Goal: Book appointment/travel/reservation

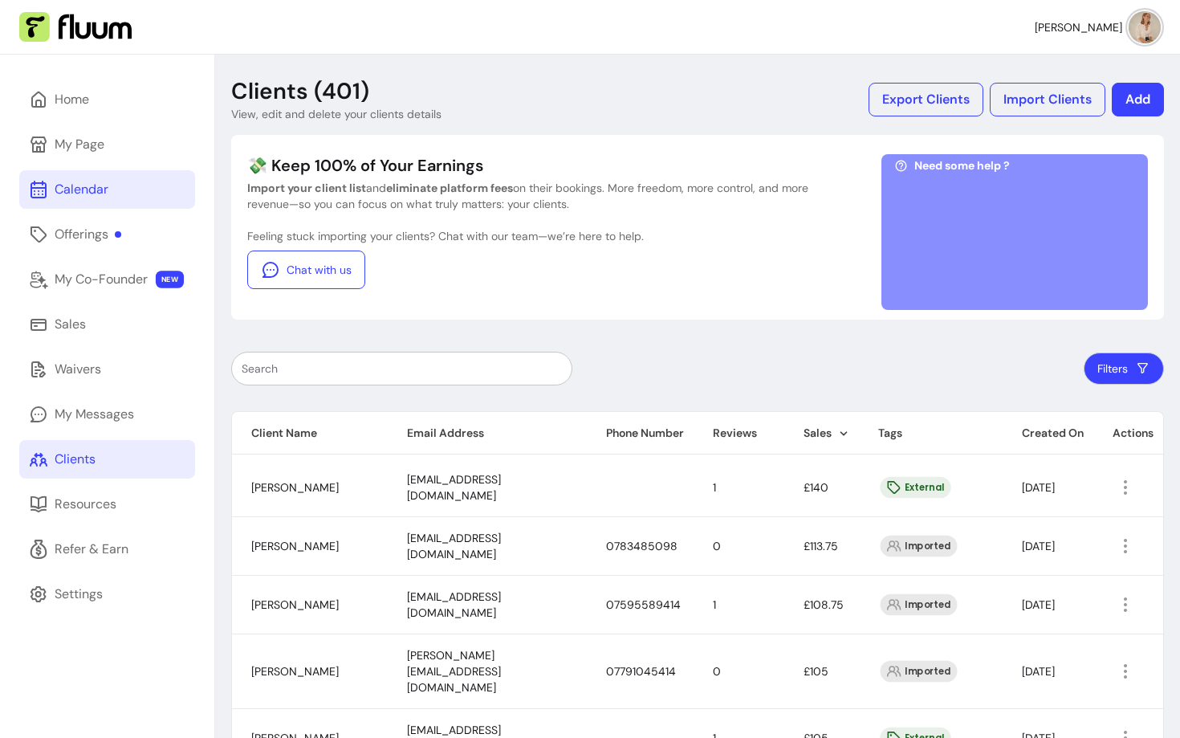
click at [39, 205] on link "Calendar" at bounding box center [107, 189] width 176 height 39
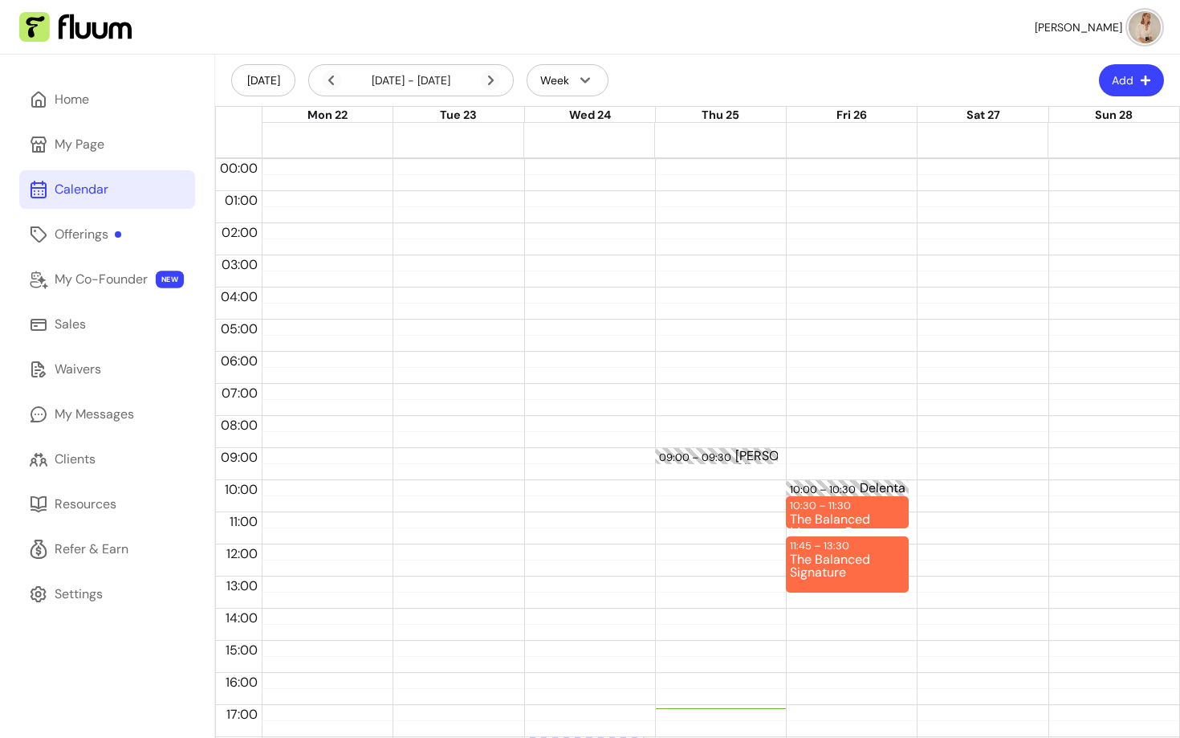
click at [1127, 60] on header "[DATE] [DATE] - [DATE] Week Add" at bounding box center [697, 80] width 965 height 51
click at [1125, 77] on button "Add" at bounding box center [1131, 80] width 65 height 32
click at [1047, 150] on span "Add Appointment" at bounding box center [1091, 148] width 117 height 16
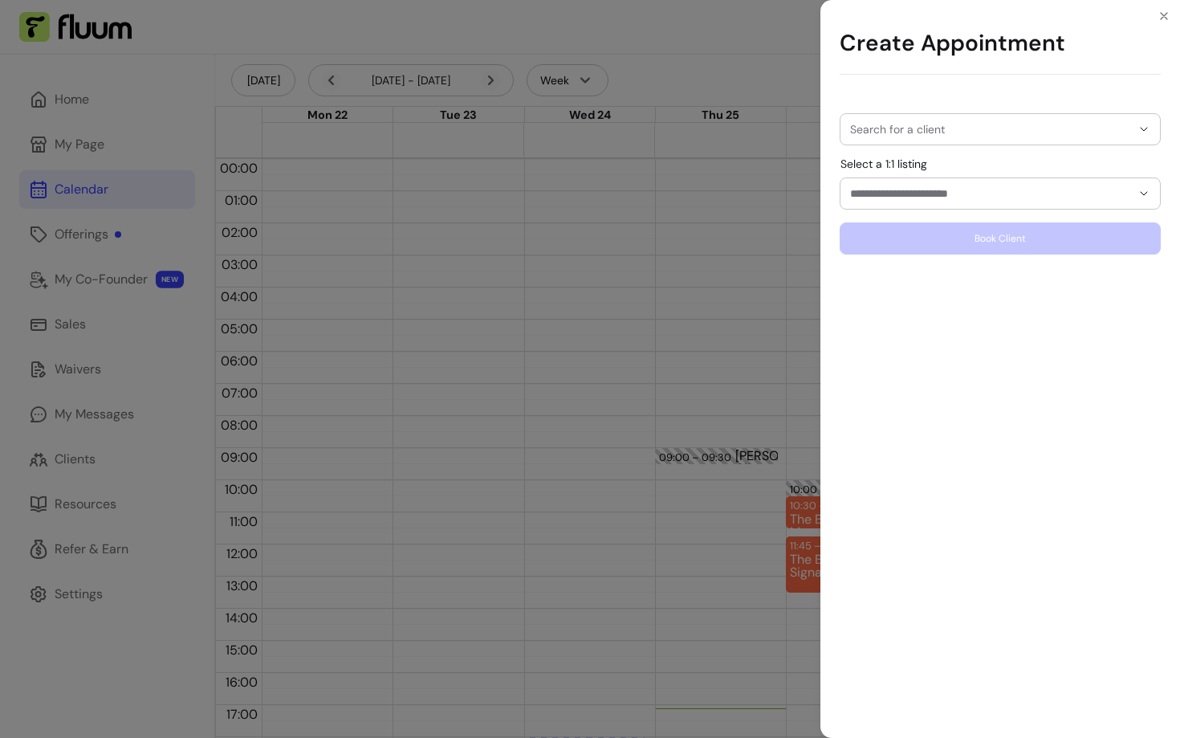
click at [955, 197] on input "Select a 1:1 listing" at bounding box center [977, 193] width 255 height 16
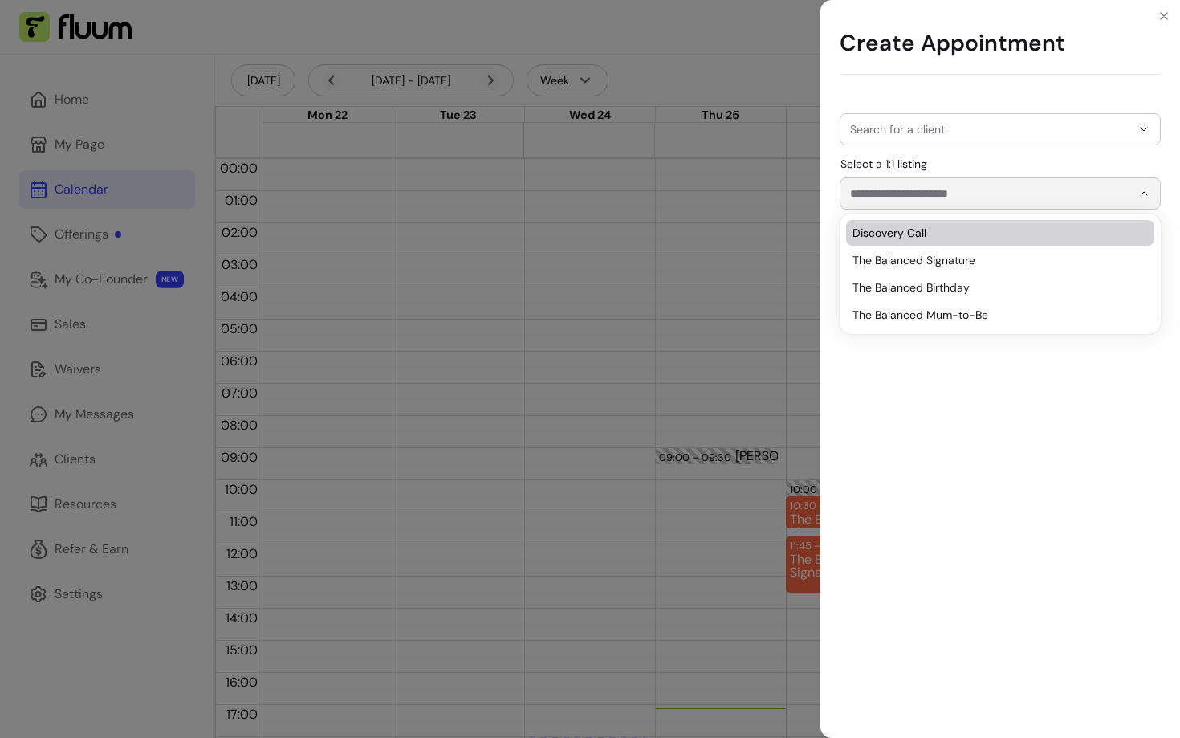
click at [950, 136] on input "Search for a client" at bounding box center [990, 129] width 281 height 16
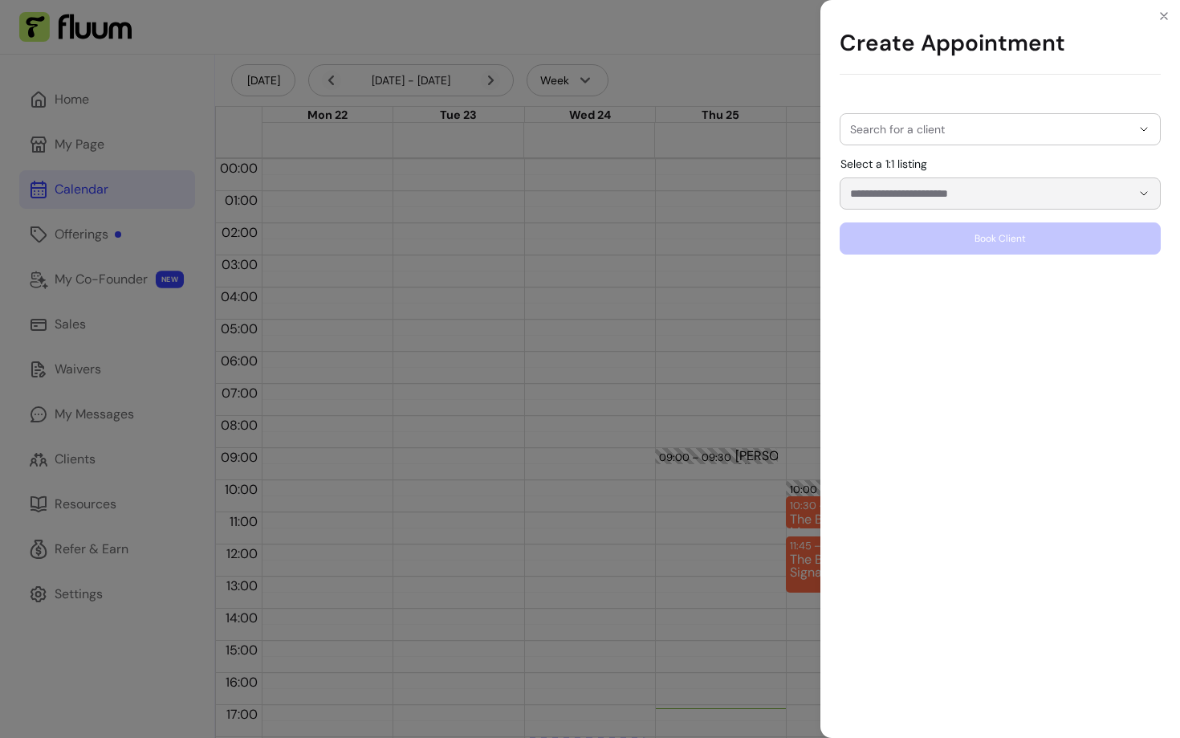
click at [926, 122] on div "Search for a client" at bounding box center [1000, 129] width 321 height 32
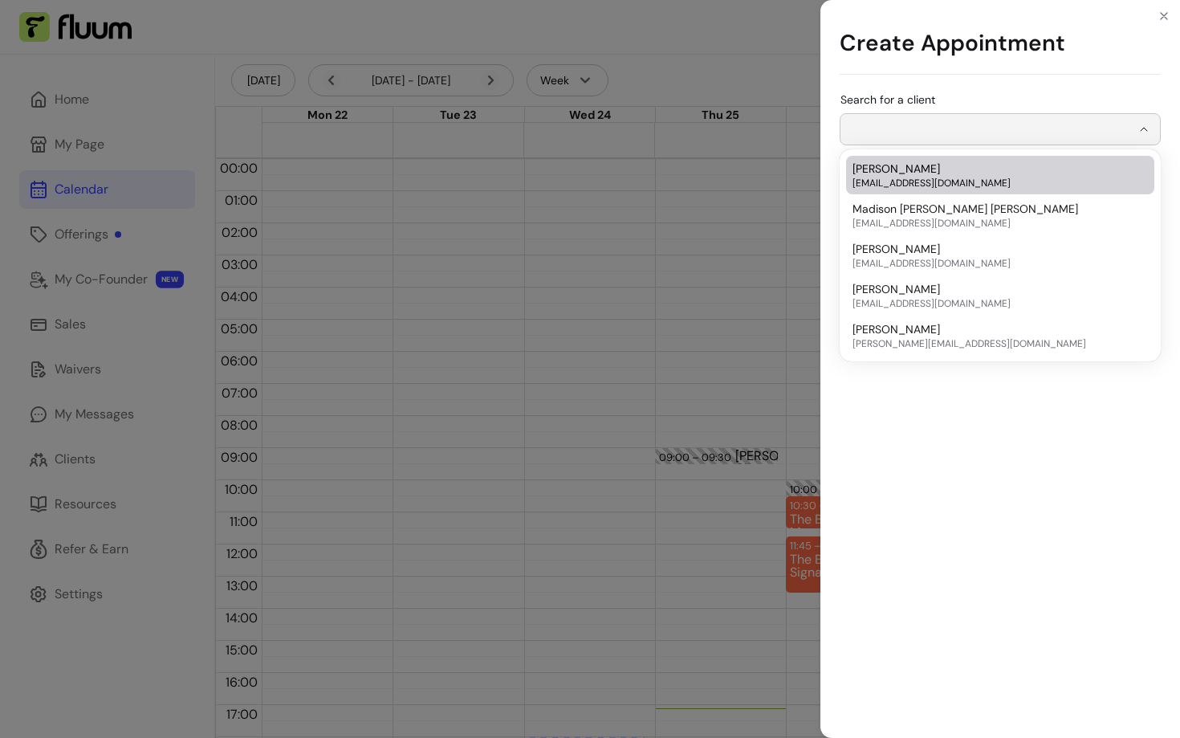
click at [890, 183] on span "[EMAIL_ADDRESS][DOMAIN_NAME]" at bounding box center [991, 183] width 279 height 13
type input "**********"
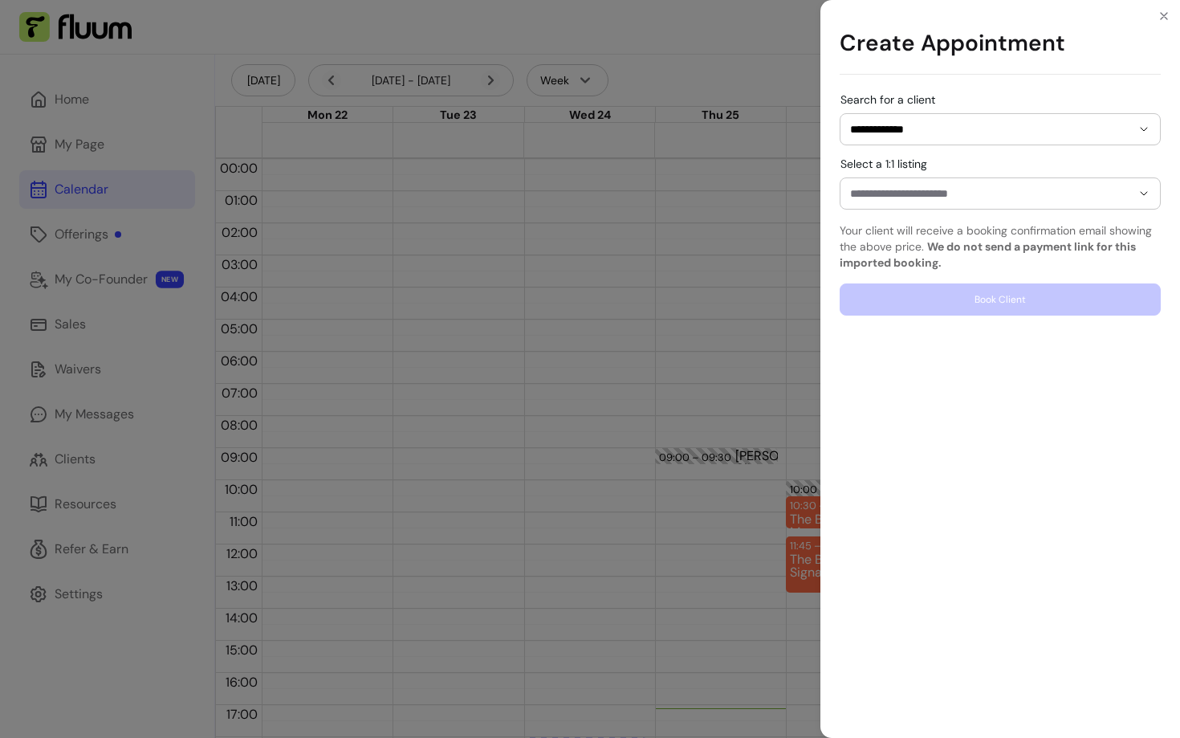
click at [889, 205] on div at bounding box center [1000, 193] width 300 height 31
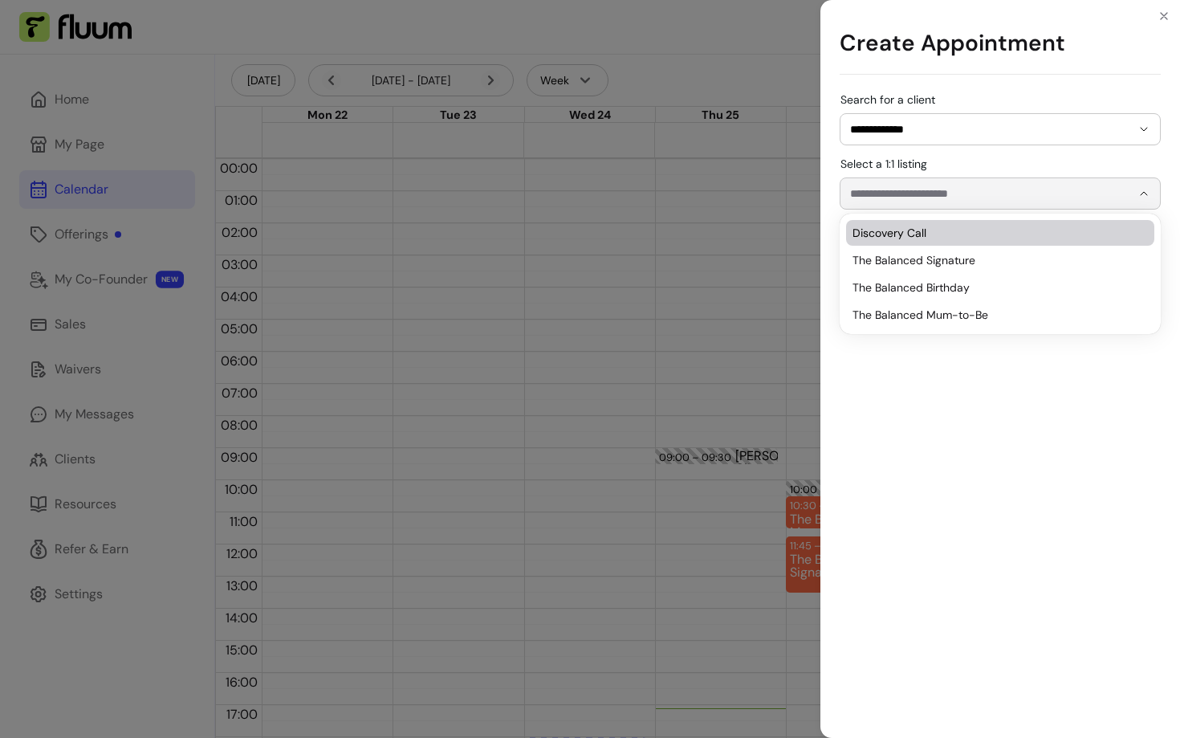
click at [879, 245] on li "Discovery Call" at bounding box center [1000, 233] width 308 height 26
type input "**********"
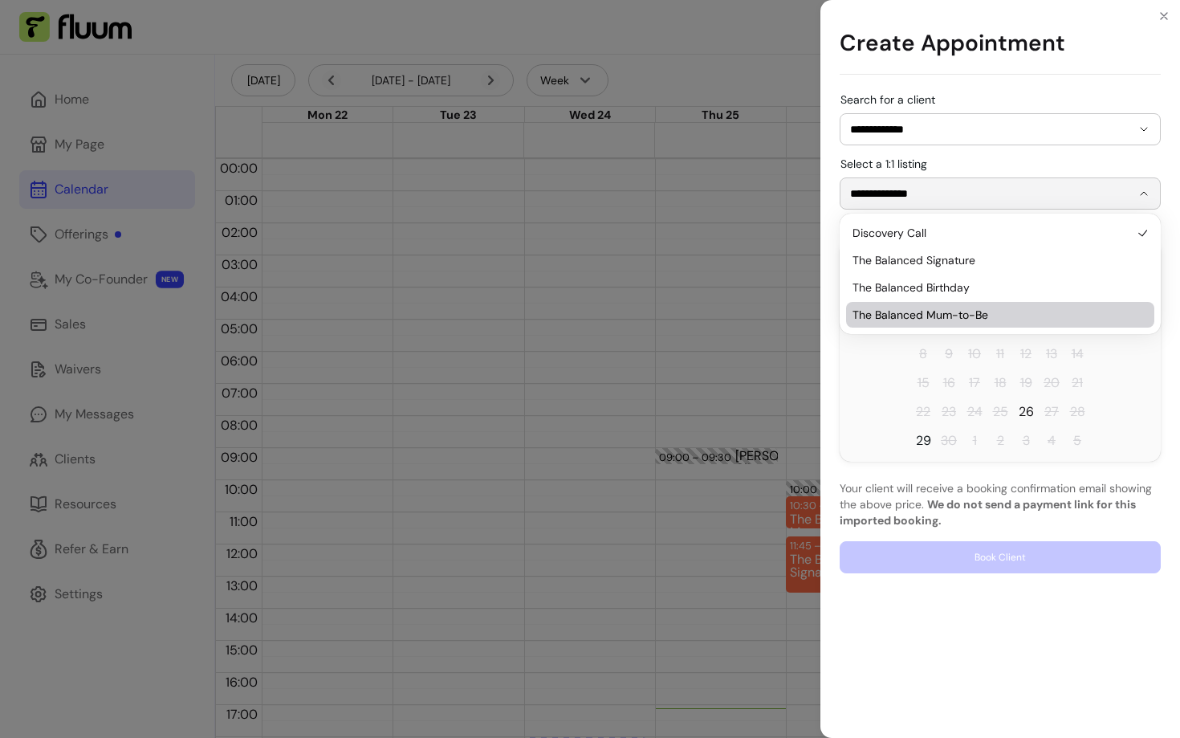
click at [1029, 404] on span "26" at bounding box center [1026, 411] width 15 height 19
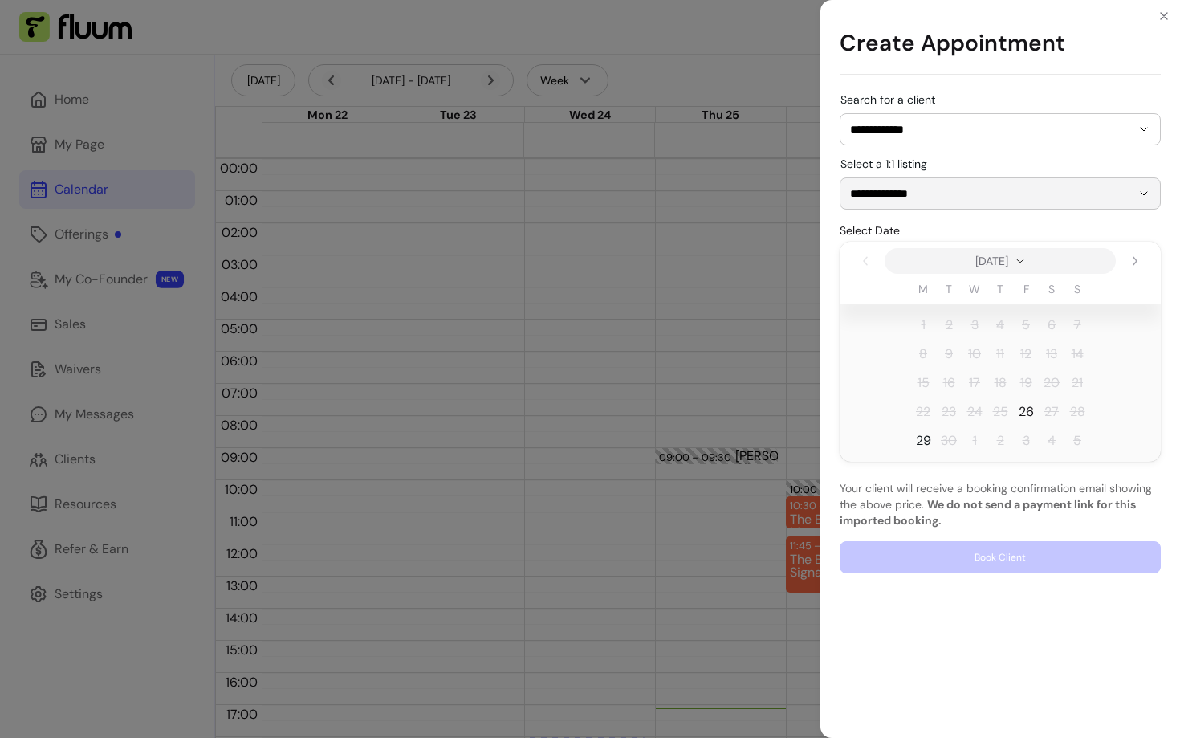
click at [1023, 412] on span "26" at bounding box center [1026, 411] width 15 height 19
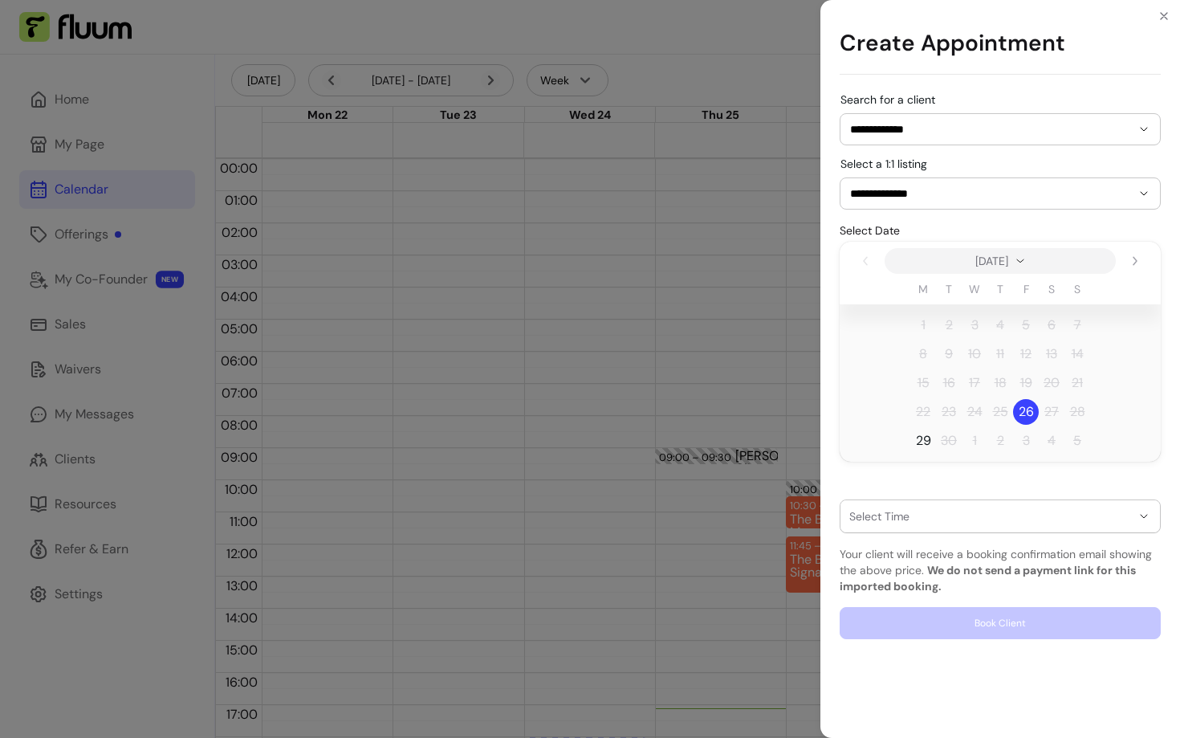
click at [927, 507] on button "button" at bounding box center [999, 516] width 319 height 32
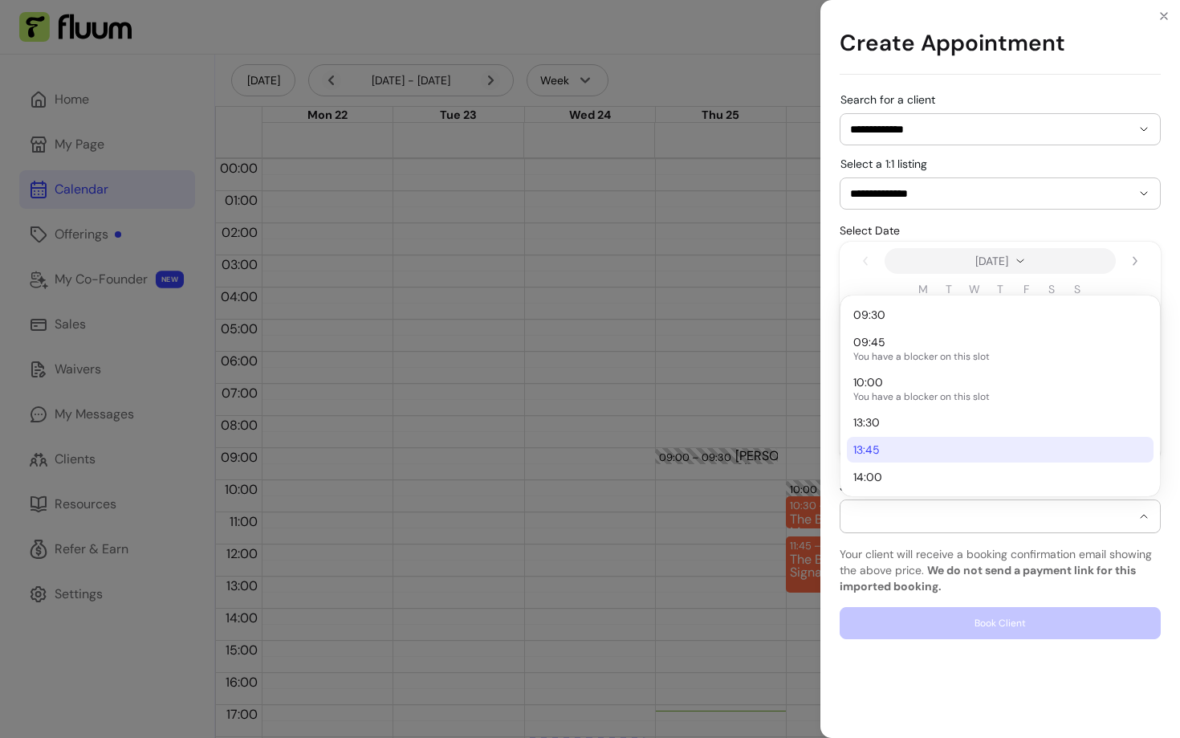
click at [877, 531] on div at bounding box center [1000, 516] width 321 height 34
click at [866, 517] on div "button" at bounding box center [990, 516] width 281 height 13
click at [891, 558] on p "Your client will receive a booking confirmation email showing the above price. …" at bounding box center [1000, 570] width 321 height 48
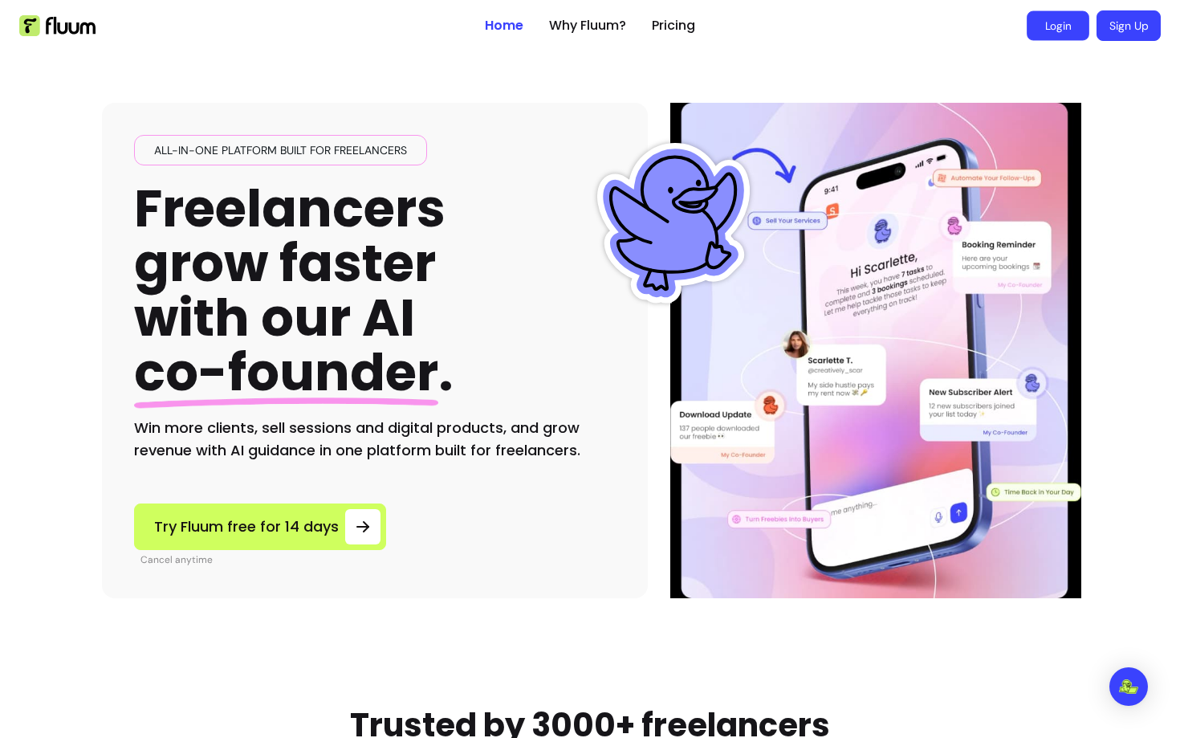
click at [1067, 18] on link "Login" at bounding box center [1058, 26] width 63 height 30
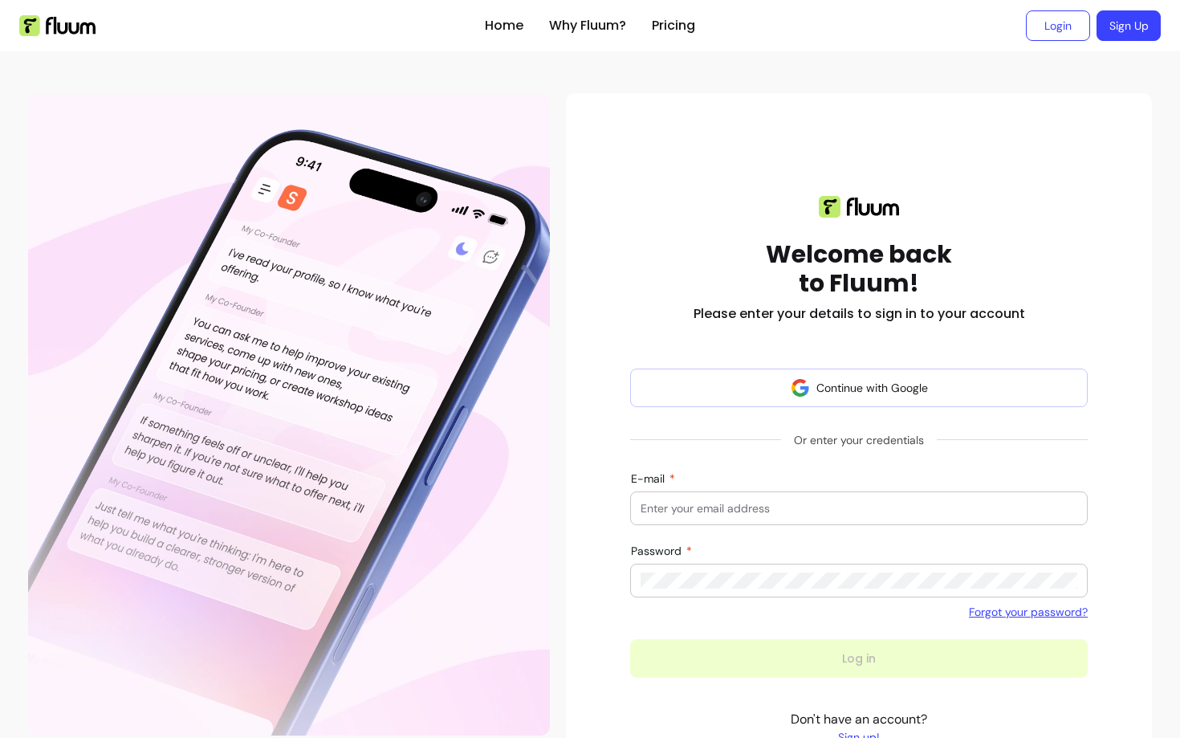
click at [706, 507] on input "E-mail" at bounding box center [859, 508] width 437 height 16
type input "[EMAIL_ADDRESS][DOMAIN_NAME]"
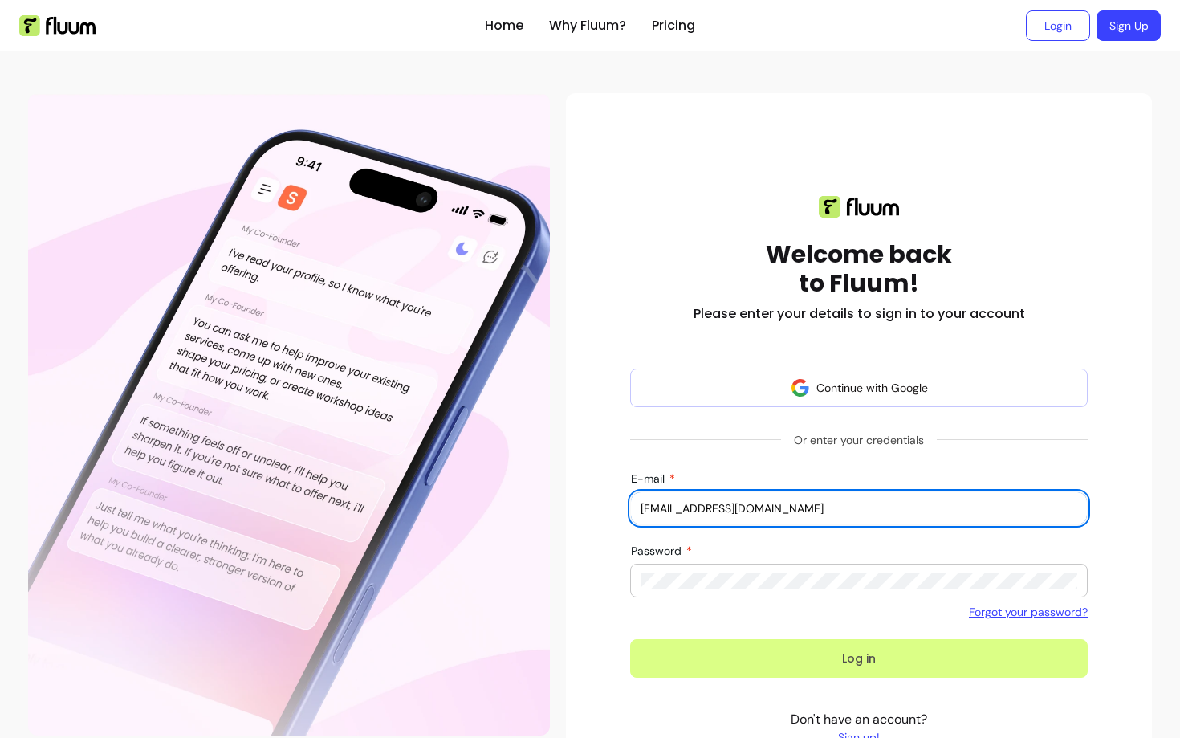
click at [794, 667] on button "Log in" at bounding box center [859, 658] width 458 height 39
